Goal: Task Accomplishment & Management: Complete application form

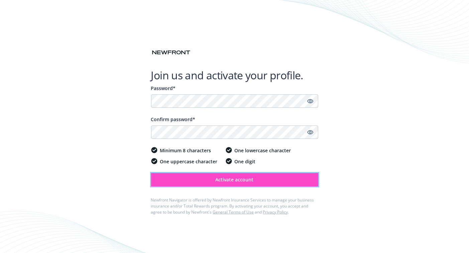
click at [207, 178] on button "Activate account" at bounding box center [234, 179] width 167 height 13
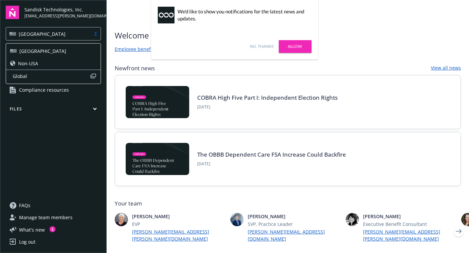
click at [94, 31] on div at bounding box center [96, 33] width 10 height 5
click at [69, 65] on div "Non-USA" at bounding box center [53, 63] width 87 height 7
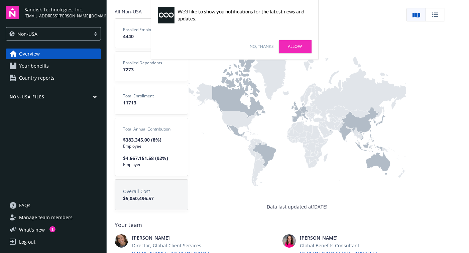
click at [293, 46] on link "Allow" at bounding box center [295, 46] width 33 height 13
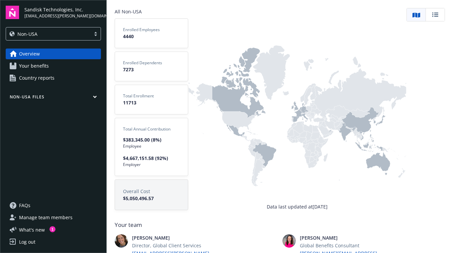
click at [40, 79] on span "Country reports" at bounding box center [36, 78] width 35 height 11
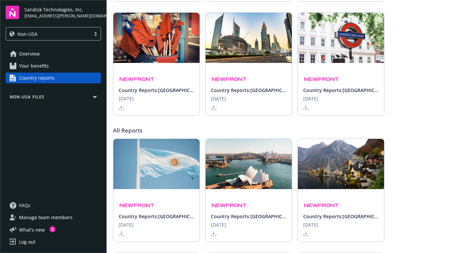
scroll to position [870, 0]
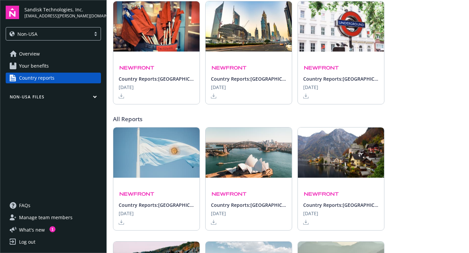
click at [335, 36] on img at bounding box center [341, 26] width 86 height 50
